Goal: Task Accomplishment & Management: Manage account settings

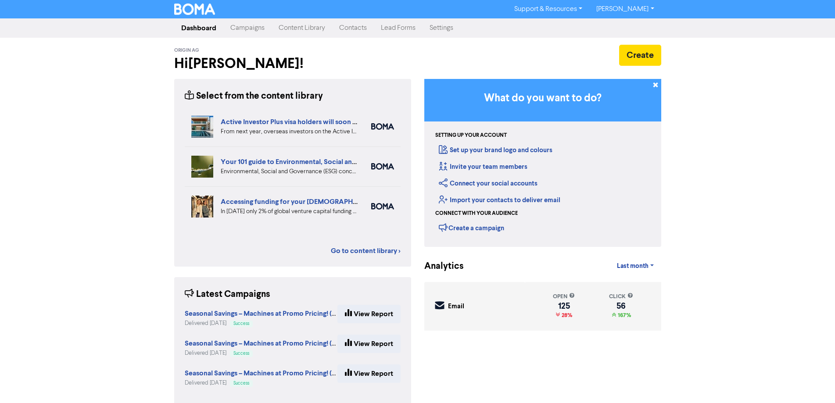
click at [437, 30] on link "Settings" at bounding box center [441, 28] width 38 height 18
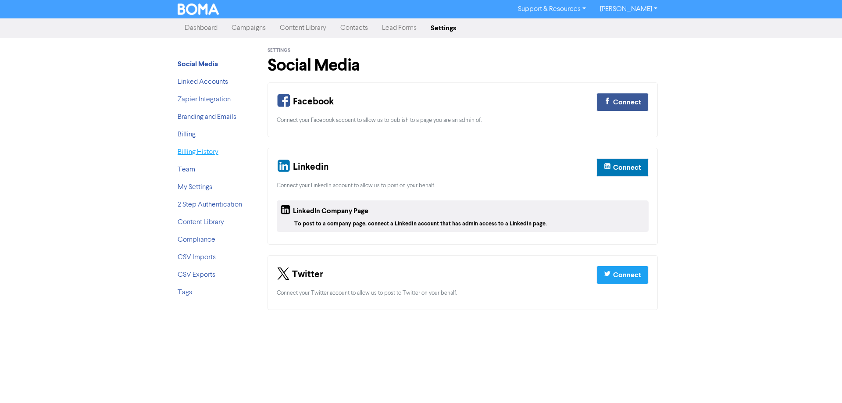
click at [200, 152] on link "Billing History" at bounding box center [198, 152] width 41 height 7
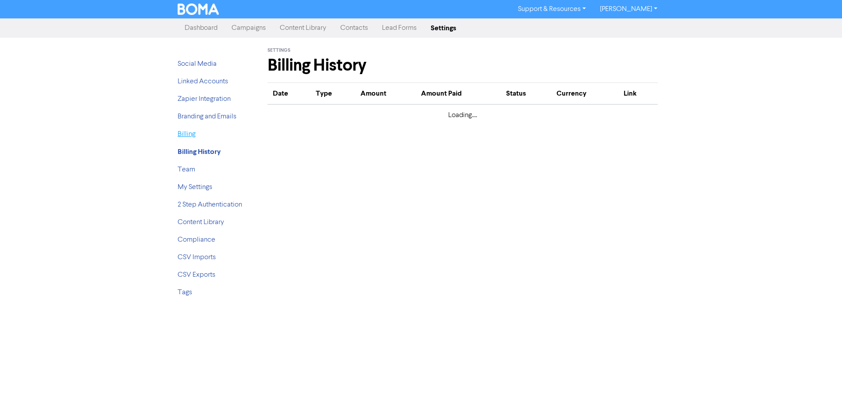
click at [184, 136] on link "Billing" at bounding box center [187, 134] width 18 height 7
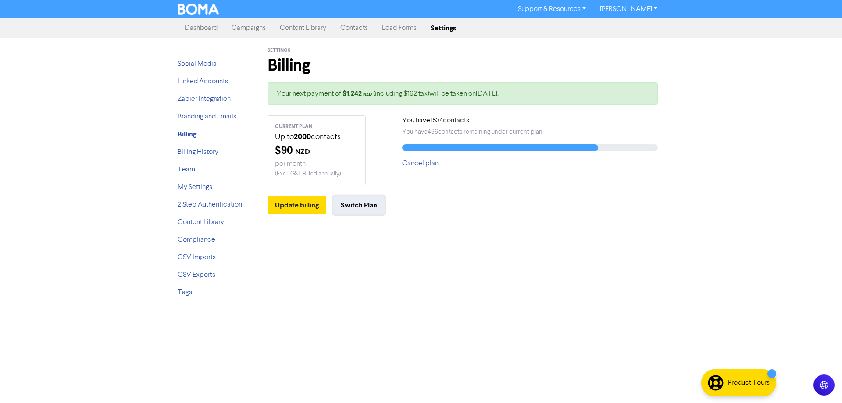
drag, startPoint x: 359, startPoint y: 205, endPoint x: 359, endPoint y: 232, distance: 26.8
click at [359, 232] on div "Settings Billing Your next payment of $ 1,242 NZD (including $162 tax) will be …" at bounding box center [462, 171] width 417 height 267
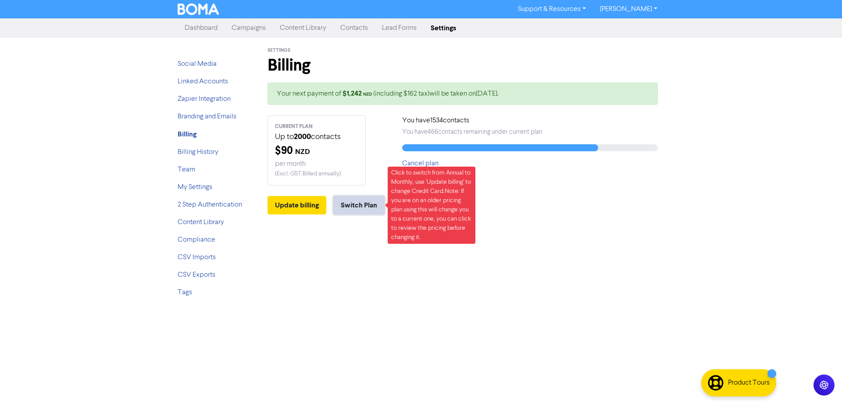
click at [355, 204] on button "Switch Plan" at bounding box center [358, 205] width 51 height 18
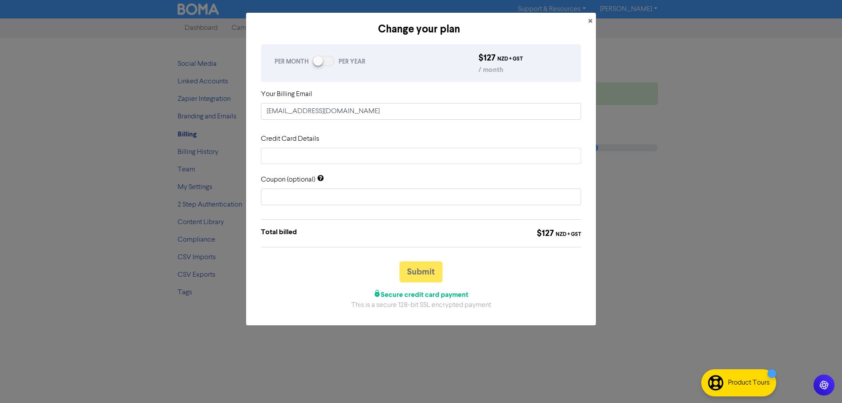
click at [325, 63] on div at bounding box center [324, 61] width 22 height 11
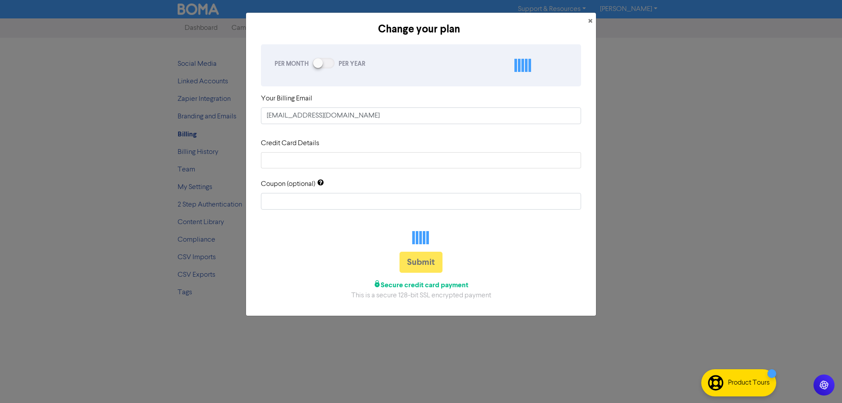
checkbox input "true"
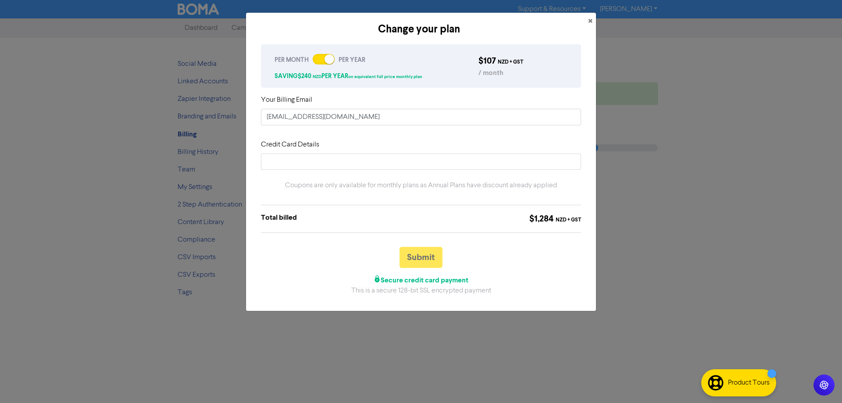
click at [128, 136] on div "Change your plan × PER MONTH PER YEAR SAVING $ 240 NZD PER YEAR on equivalent f…" at bounding box center [421, 201] width 842 height 403
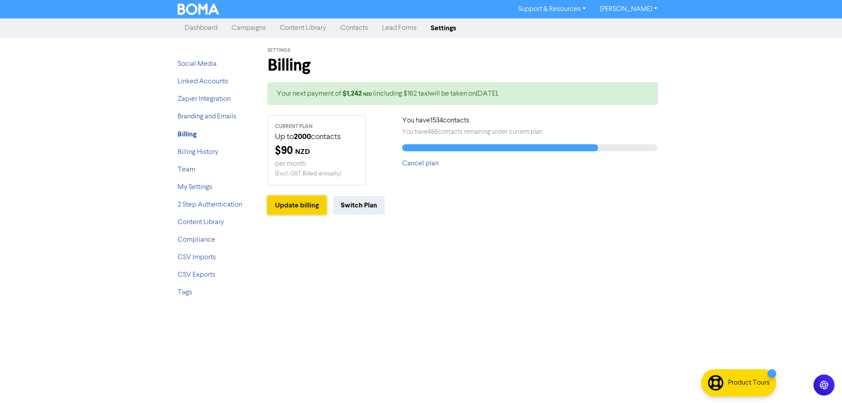
click at [306, 209] on button "Update billing" at bounding box center [297, 205] width 59 height 18
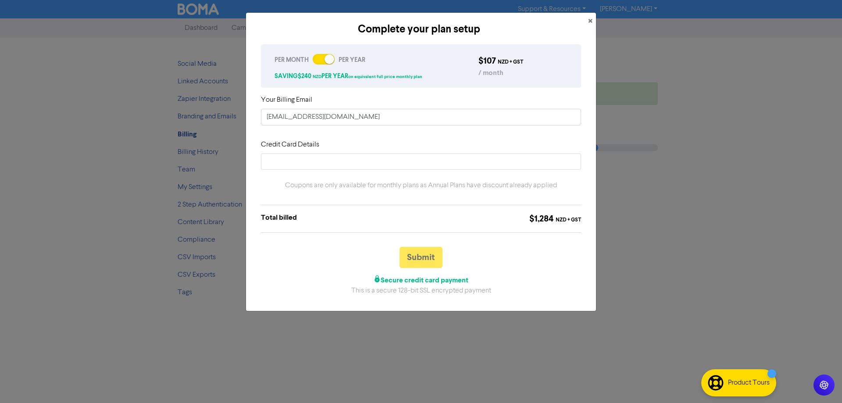
click at [115, 127] on div "Complete your plan setup × PER MONTH PER YEAR SAVING $ 240 NZD PER YEAR on equi…" at bounding box center [421, 201] width 842 height 403
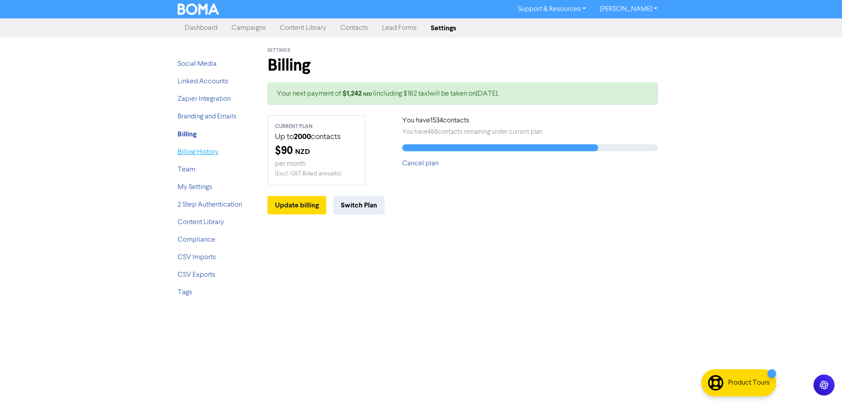
click at [202, 150] on link "Billing History" at bounding box center [198, 152] width 41 height 7
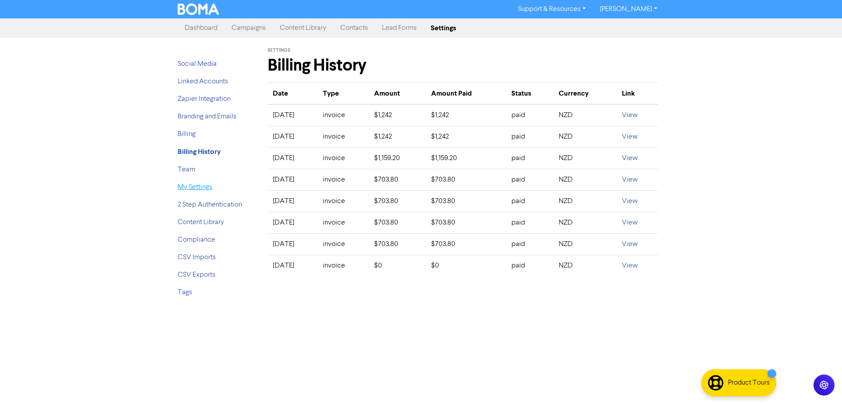
click at [196, 184] on link "My Settings" at bounding box center [195, 187] width 35 height 7
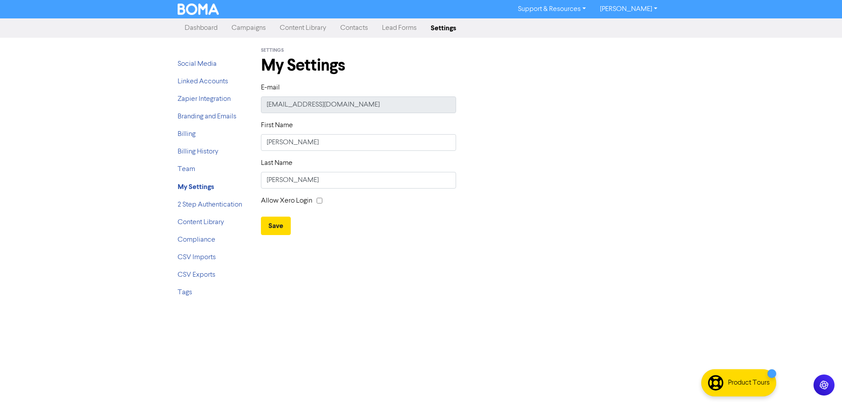
click at [632, 8] on link "[PERSON_NAME]" at bounding box center [629, 9] width 72 height 14
click at [706, 208] on div "Support & Resources Video Tutorials FAQ & Guides Marketing Education [PERSON_NA…" at bounding box center [421, 201] width 842 height 403
click at [186, 129] on ul "Social Media Linked Accounts Zapier Integration Branding and Emails Billing Bil…" at bounding box center [213, 182] width 70 height 246
click at [186, 131] on link "Billing" at bounding box center [187, 134] width 18 height 7
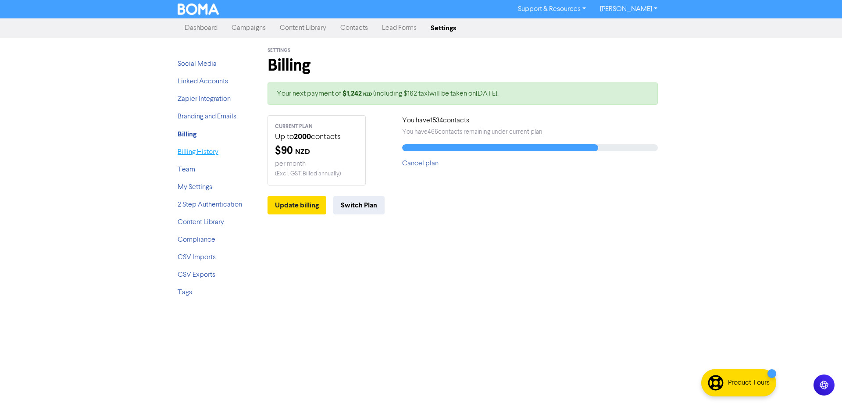
click at [186, 153] on link "Billing History" at bounding box center [198, 152] width 41 height 7
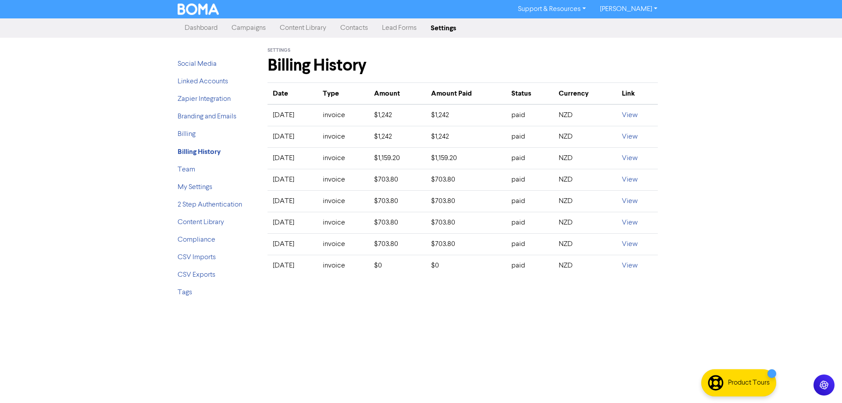
click at [105, 189] on div "Support & Resources Video Tutorials FAQ & Guides Marketing Education [PERSON_NA…" at bounding box center [421, 201] width 842 height 403
click at [638, 115] on link "View" at bounding box center [630, 115] width 16 height 7
click at [110, 205] on div "Support & Resources Video Tutorials FAQ & Guides Marketing Education [PERSON_NA…" at bounding box center [421, 201] width 842 height 403
